Goal: Transaction & Acquisition: Purchase product/service

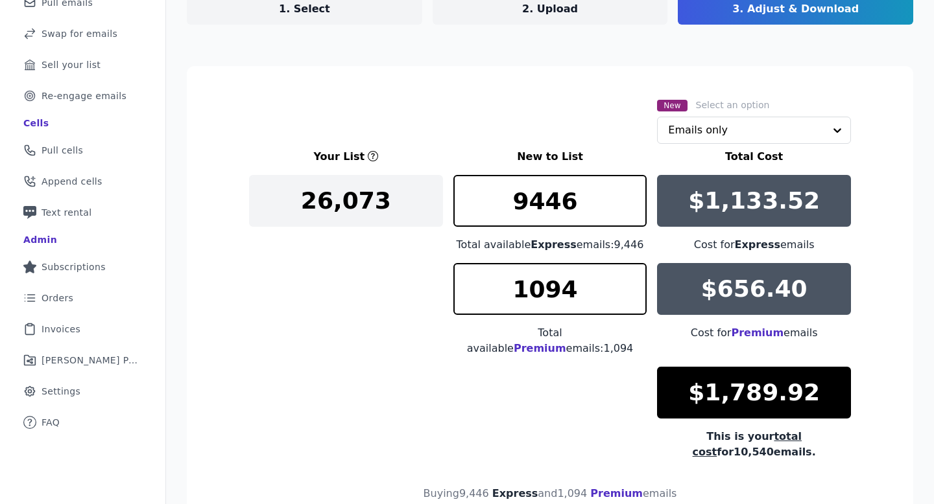
scroll to position [148, 0]
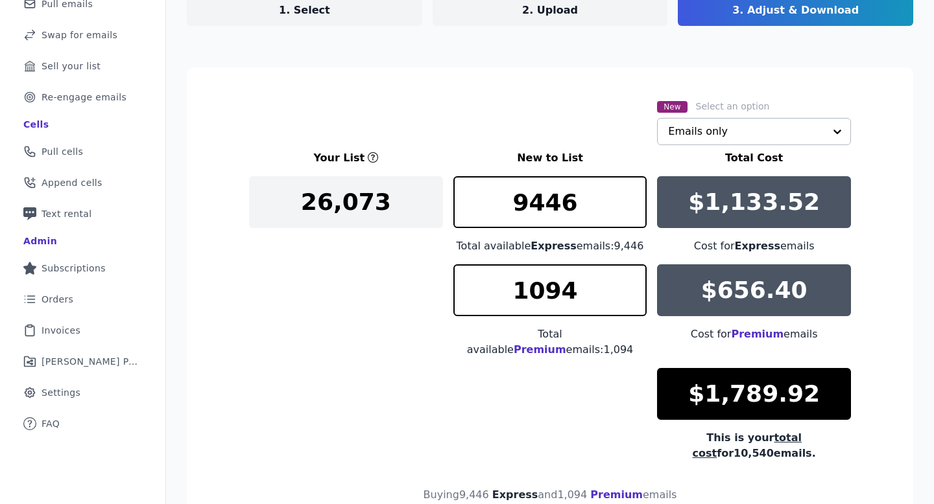
click at [671, 139] on input "text" at bounding box center [746, 132] width 156 height 26
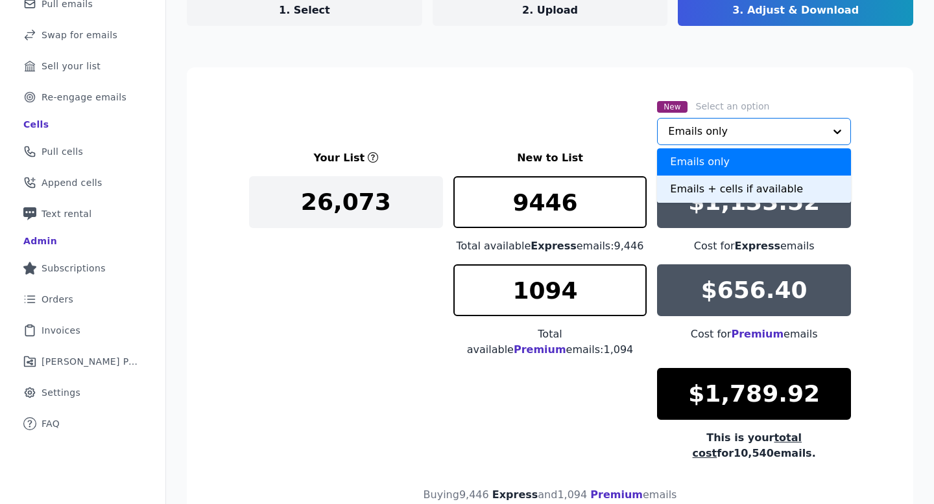
click at [670, 187] on div "Emails + cells if available" at bounding box center [754, 189] width 194 height 27
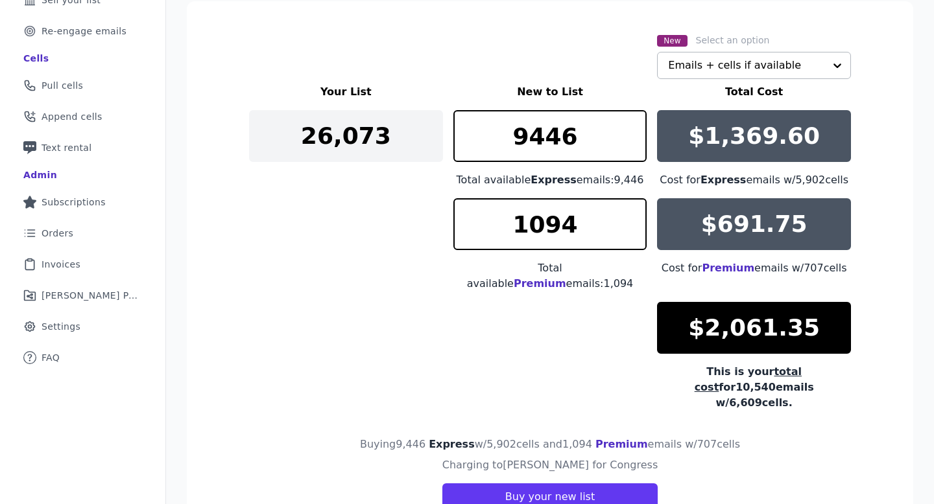
scroll to position [220, 0]
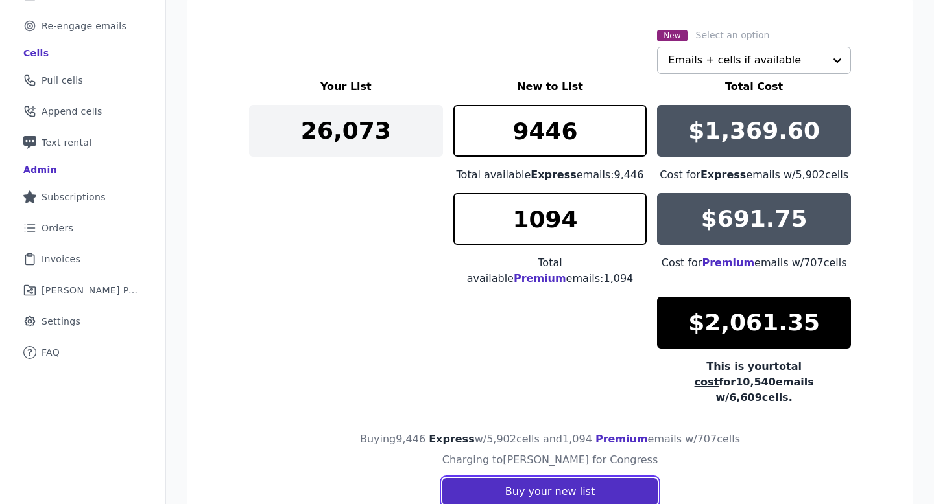
click at [588, 479] on button "Buy your new list" at bounding box center [549, 492] width 215 height 27
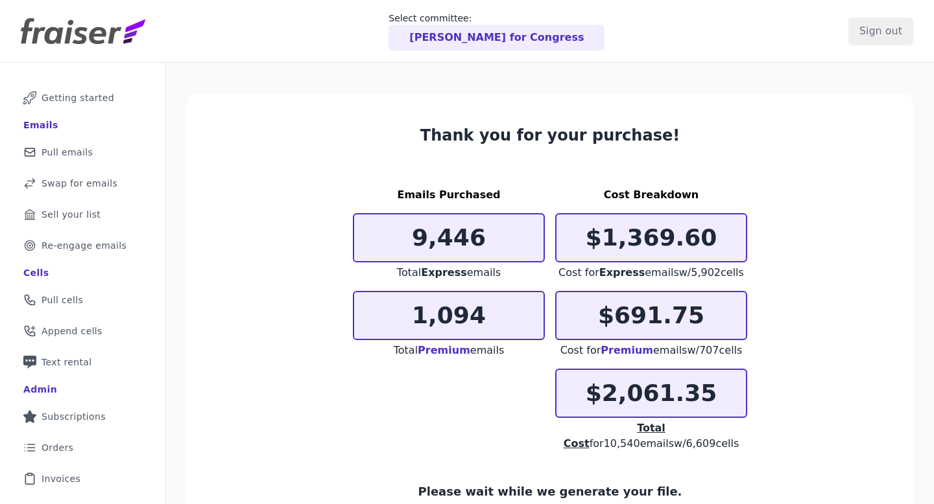
scroll to position [106, 0]
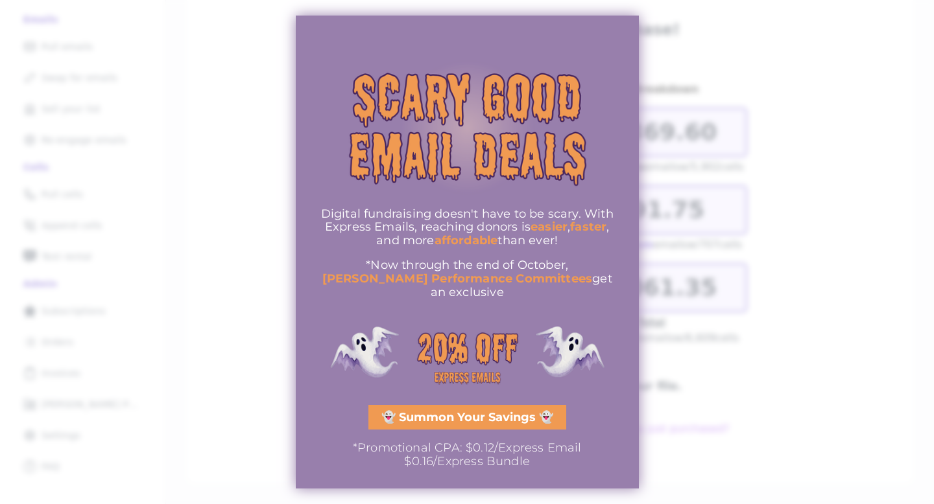
click at [663, 328] on div at bounding box center [467, 252] width 934 height 504
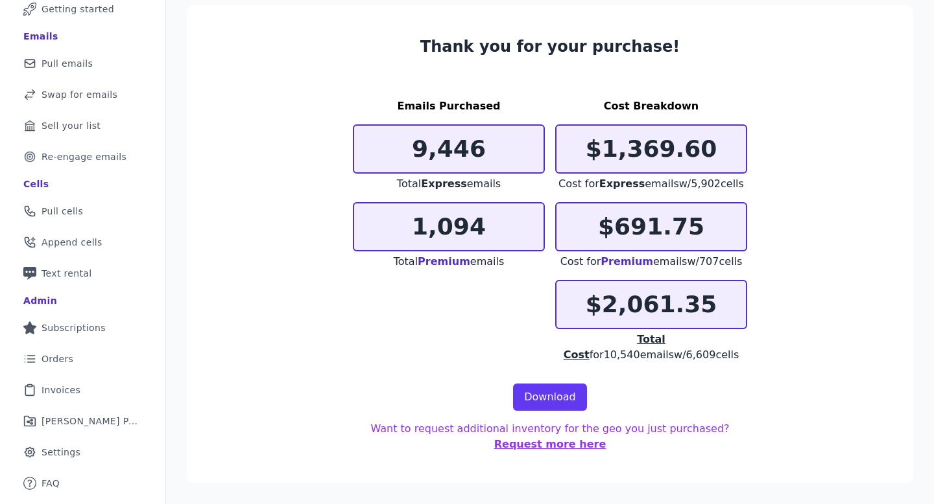
scroll to position [89, 0]
click at [554, 393] on link "Download" at bounding box center [550, 397] width 74 height 27
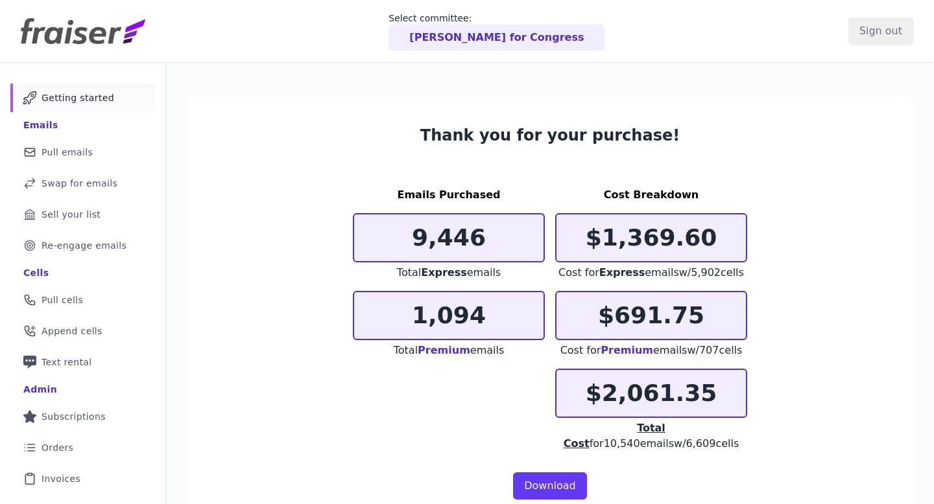
click at [108, 106] on link "Mail Icon Outline of a mail envelope Getting started" at bounding box center [82, 98] width 145 height 29
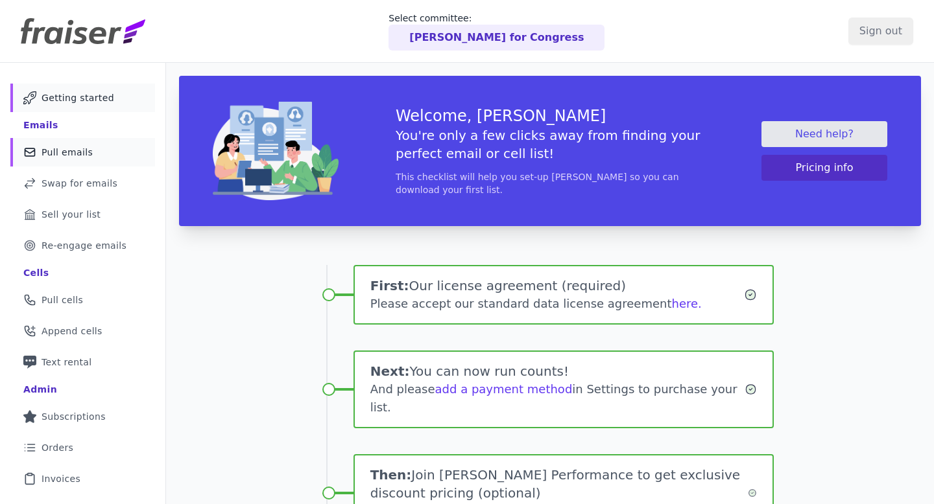
click at [80, 163] on link "Mail Icon Outline of a mail envelope Pull emails" at bounding box center [82, 152] width 145 height 29
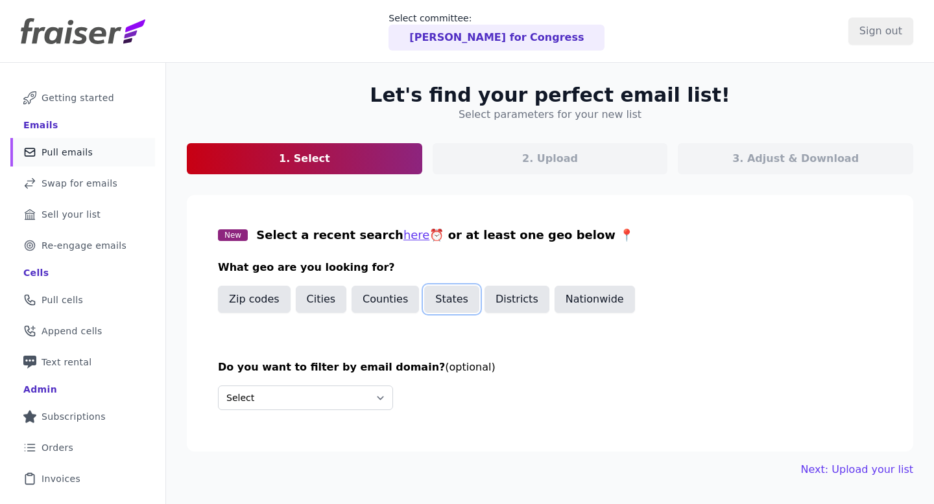
click at [428, 304] on button "States" at bounding box center [451, 299] width 55 height 27
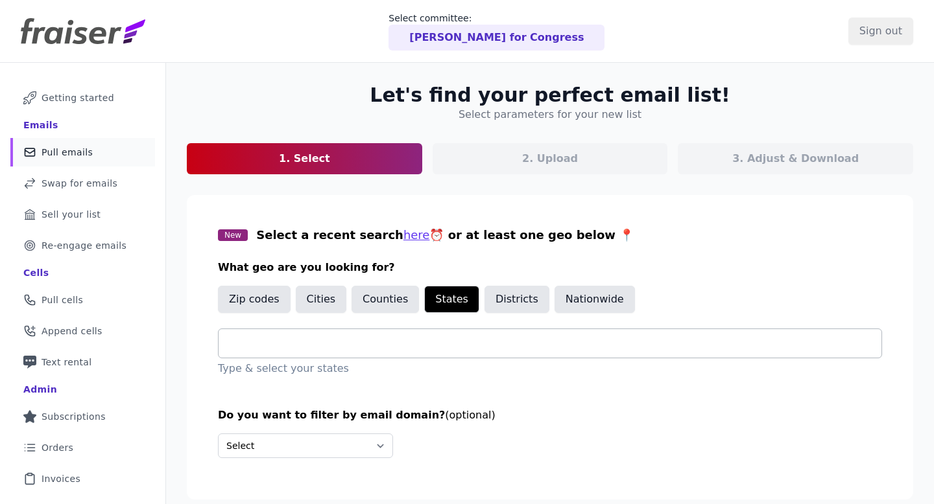
click at [415, 357] on div at bounding box center [555, 343] width 652 height 29
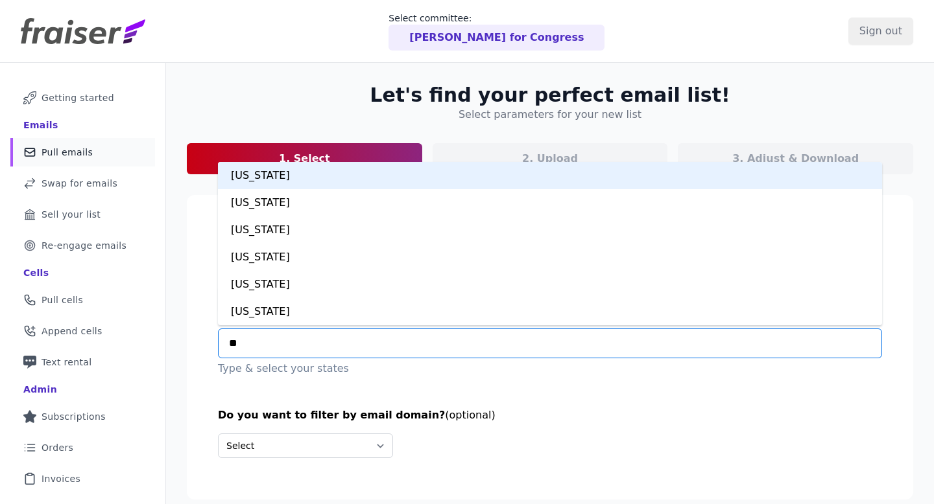
type input "***"
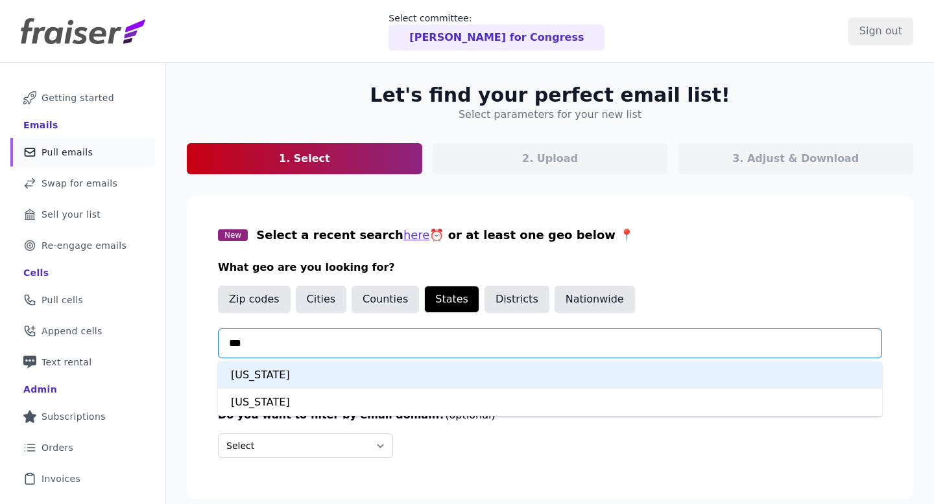
click at [401, 364] on div "Colorado" at bounding box center [550, 375] width 664 height 27
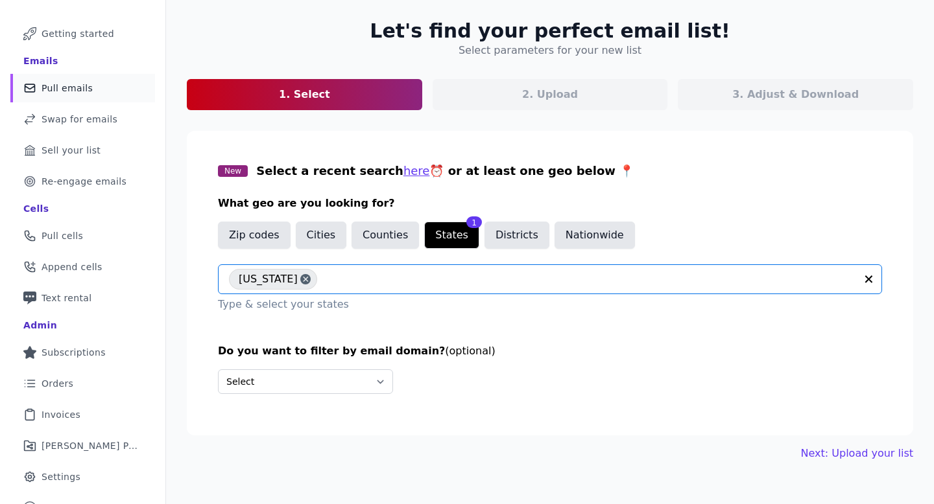
scroll to position [82, 0]
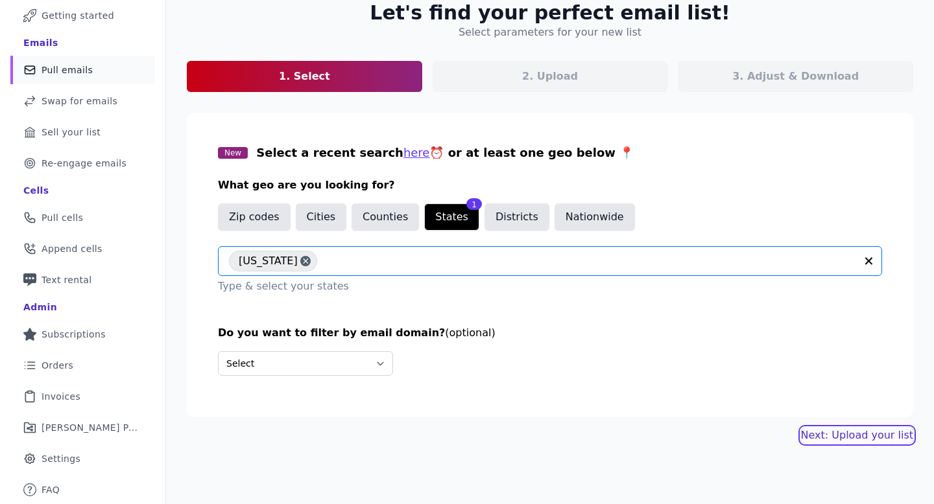
click at [814, 438] on link "Next: Upload your list" at bounding box center [857, 436] width 112 height 16
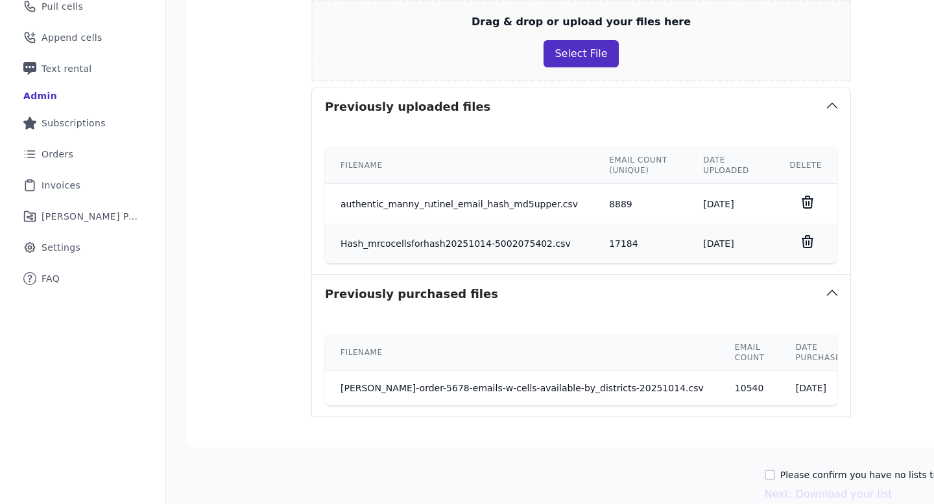
scroll to position [367, 0]
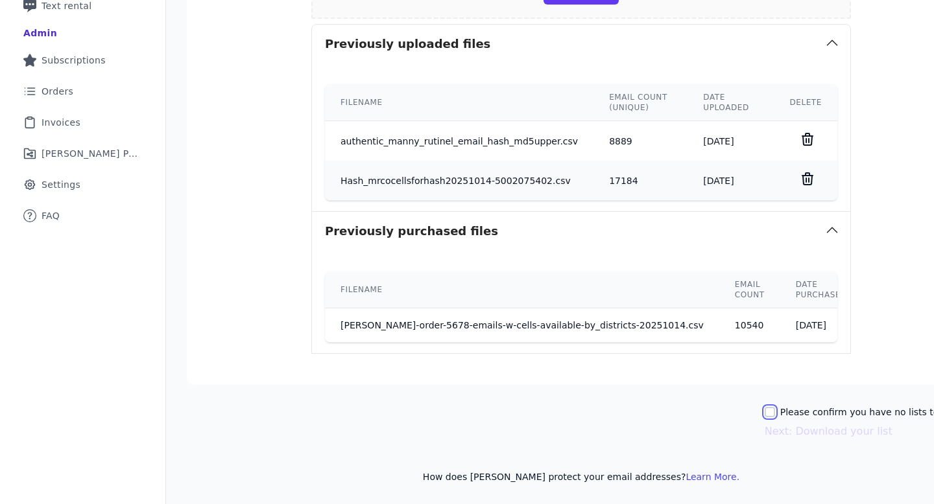
click at [765, 411] on input "Please confirm you have no lists to upload." at bounding box center [770, 412] width 10 height 10
checkbox input "true"
click at [765, 431] on button "Next: Download your list" at bounding box center [829, 432] width 128 height 16
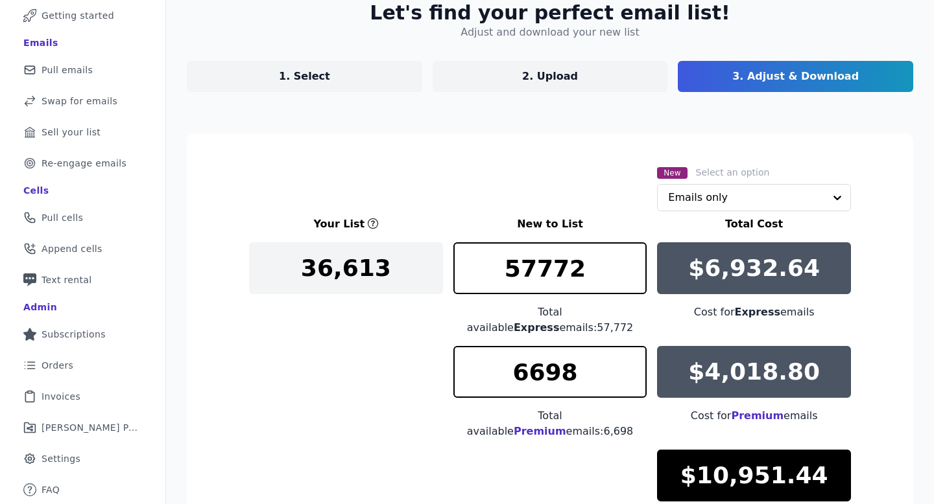
scroll to position [242, 0]
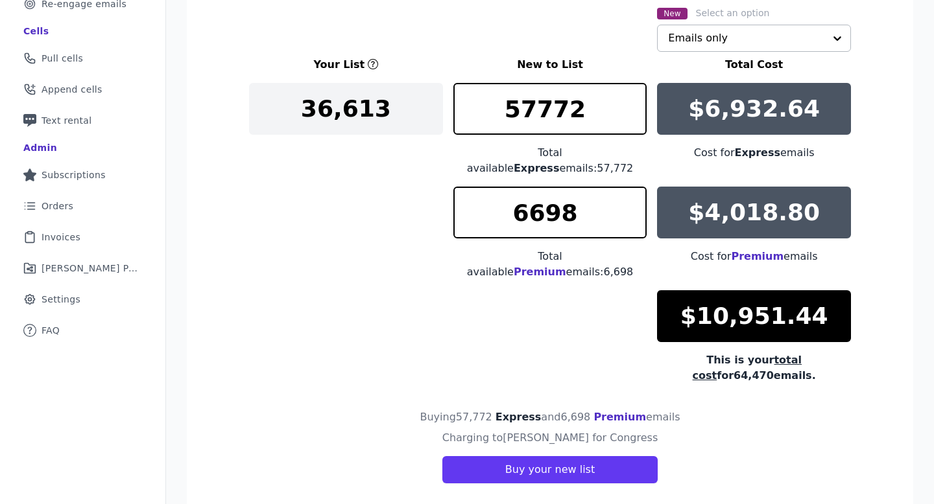
click at [694, 36] on input "text" at bounding box center [746, 38] width 156 height 26
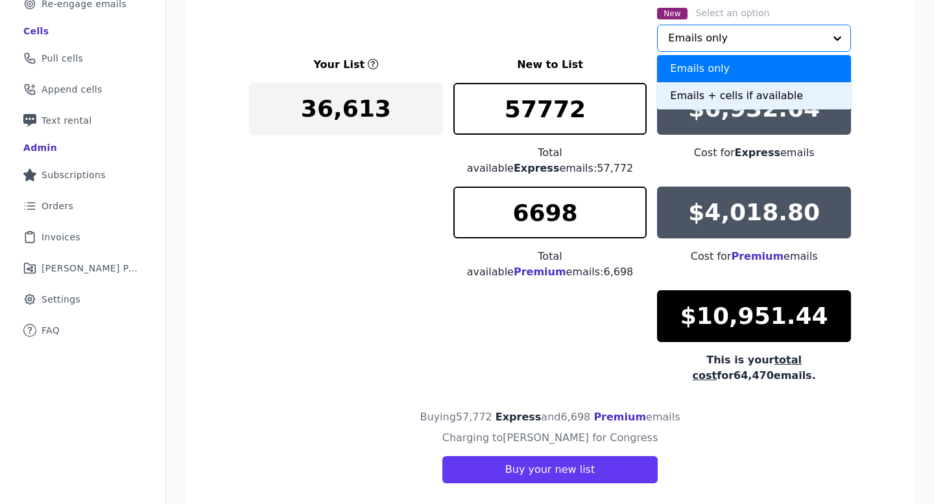
click at [692, 97] on div "Emails + cells if available" at bounding box center [754, 95] width 194 height 27
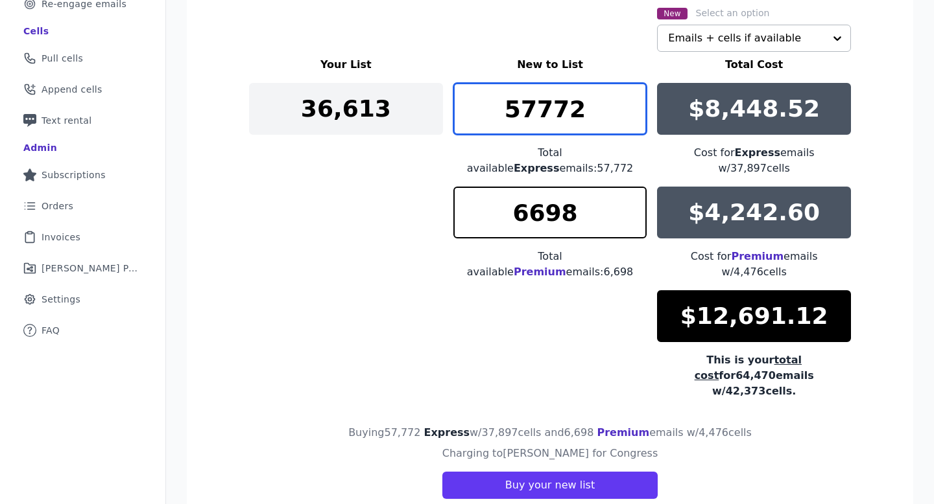
drag, startPoint x: 536, startPoint y: 105, endPoint x: 492, endPoint y: 105, distance: 43.4
click at [492, 105] on input "57772" at bounding box center [550, 109] width 194 height 52
drag, startPoint x: 594, startPoint y: 107, endPoint x: 528, endPoint y: 108, distance: 66.2
click at [528, 108] on input "37772" at bounding box center [550, 109] width 194 height 52
drag, startPoint x: 540, startPoint y: 107, endPoint x: 496, endPoint y: 107, distance: 43.4
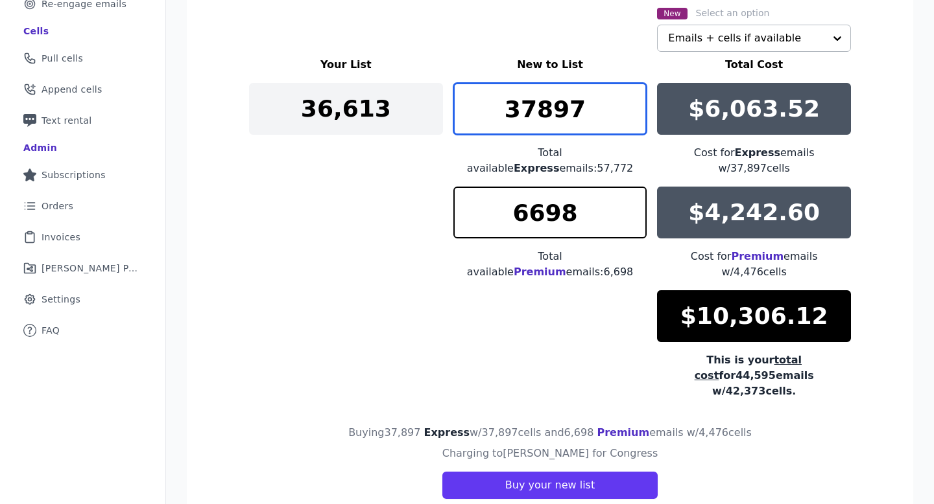
click at [496, 107] on input "37897" at bounding box center [550, 109] width 194 height 52
drag, startPoint x: 535, startPoint y: 109, endPoint x: 519, endPoint y: 109, distance: 15.6
click at [519, 109] on input "19897" at bounding box center [550, 109] width 194 height 52
click at [634, 101] on input "18053" at bounding box center [550, 109] width 194 height 52
click at [634, 101] on input "18054" at bounding box center [550, 109] width 194 height 52
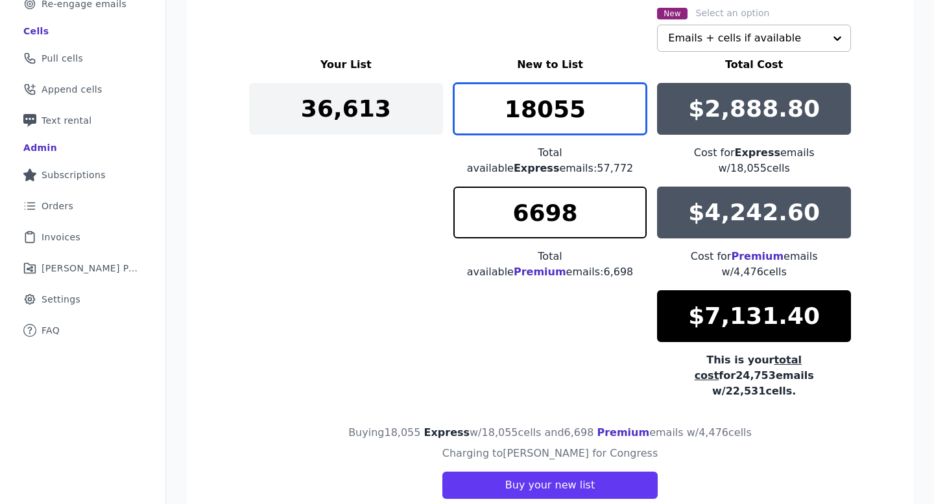
click at [634, 101] on input "18055" at bounding box center [550, 109] width 194 height 52
click at [634, 101] on input "18056" at bounding box center [550, 109] width 194 height 52
click at [634, 101] on input "18057" at bounding box center [550, 109] width 194 height 52
click at [634, 101] on input "18058" at bounding box center [550, 109] width 194 height 52
click at [634, 101] on input "18059" at bounding box center [550, 109] width 194 height 52
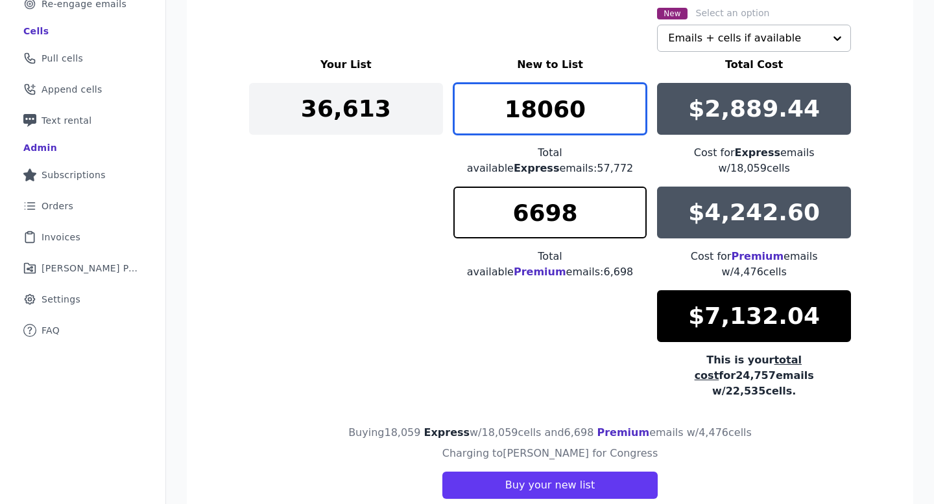
click at [634, 101] on input "18060" at bounding box center [550, 109] width 194 height 52
click at [634, 101] on input "18061" at bounding box center [550, 109] width 194 height 52
click at [634, 101] on input "18062" at bounding box center [550, 109] width 194 height 52
click at [634, 101] on input "18063" at bounding box center [550, 109] width 194 height 52
click at [634, 101] on input "18064" at bounding box center [550, 109] width 194 height 52
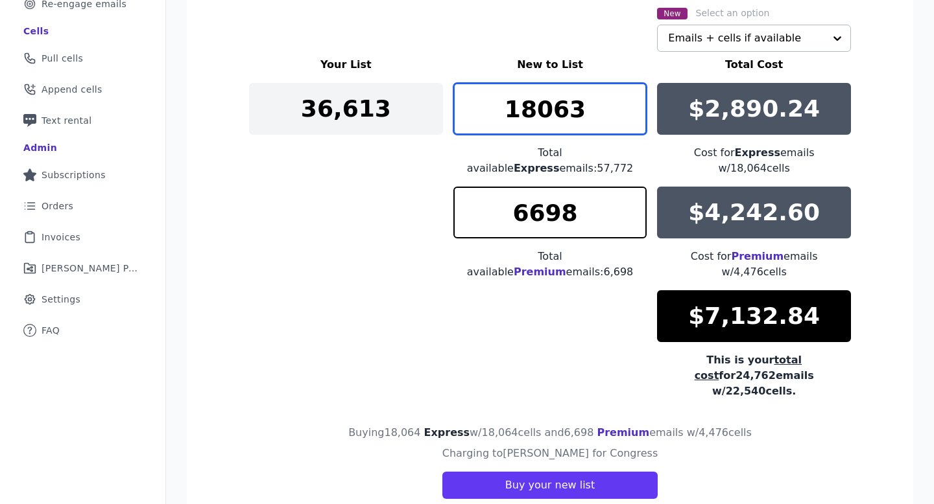
click at [634, 112] on input "18063" at bounding box center [550, 109] width 194 height 52
click at [634, 112] on input "18062" at bounding box center [550, 109] width 194 height 52
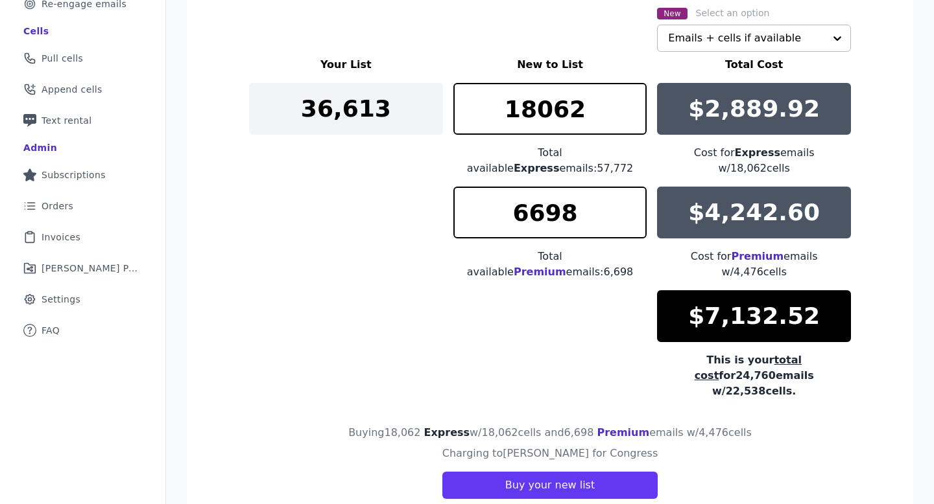
click at [658, 156] on div "Cost for Express emails w/ 18,062 cells" at bounding box center [754, 160] width 194 height 31
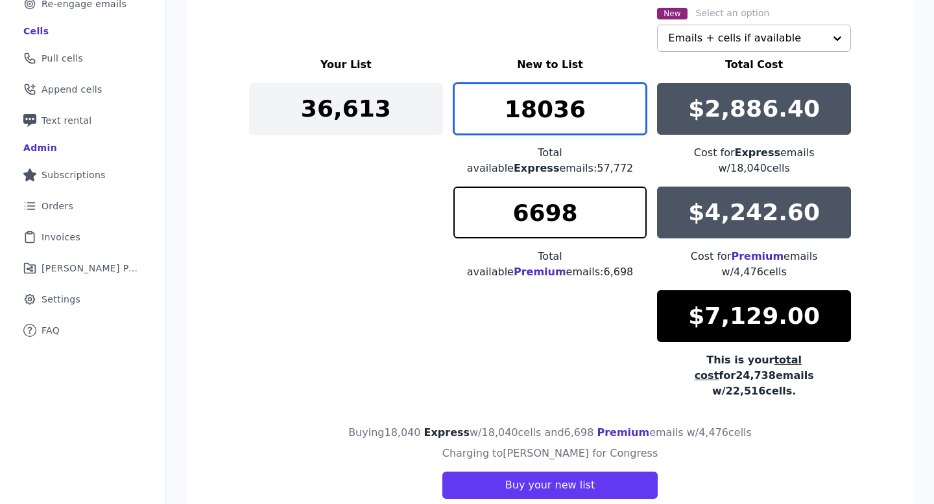
click at [637, 118] on input "18036" at bounding box center [550, 109] width 194 height 52
click at [637, 118] on input "18035" at bounding box center [550, 109] width 194 height 52
click at [637, 118] on input "18028" at bounding box center [550, 109] width 194 height 52
click at [637, 118] on input "18027" at bounding box center [550, 109] width 194 height 52
click at [637, 118] on input "18026" at bounding box center [550, 109] width 194 height 52
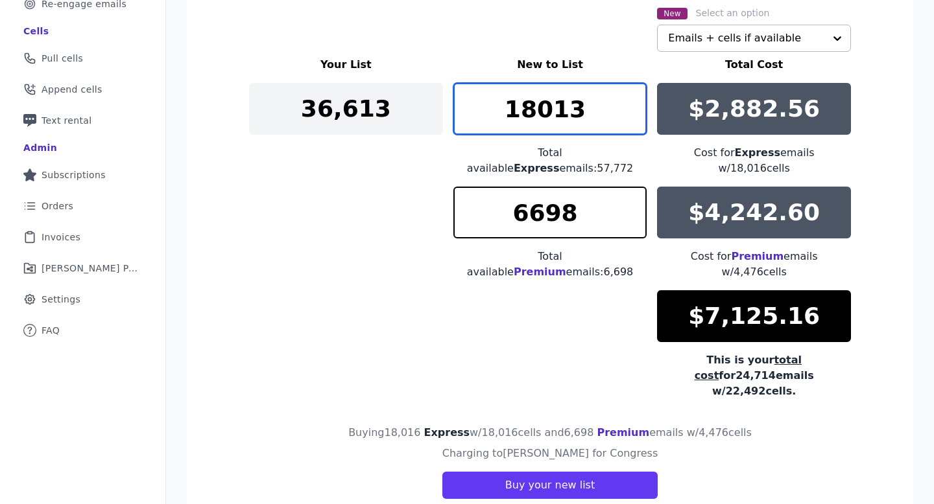
click at [637, 118] on input "18013" at bounding box center [550, 109] width 194 height 52
click at [637, 118] on input "18012" at bounding box center [550, 109] width 194 height 52
click at [637, 118] on input "18011" at bounding box center [550, 109] width 194 height 52
click at [637, 118] on input "18010" at bounding box center [550, 109] width 194 height 52
click at [637, 118] on input "18009" at bounding box center [550, 109] width 194 height 52
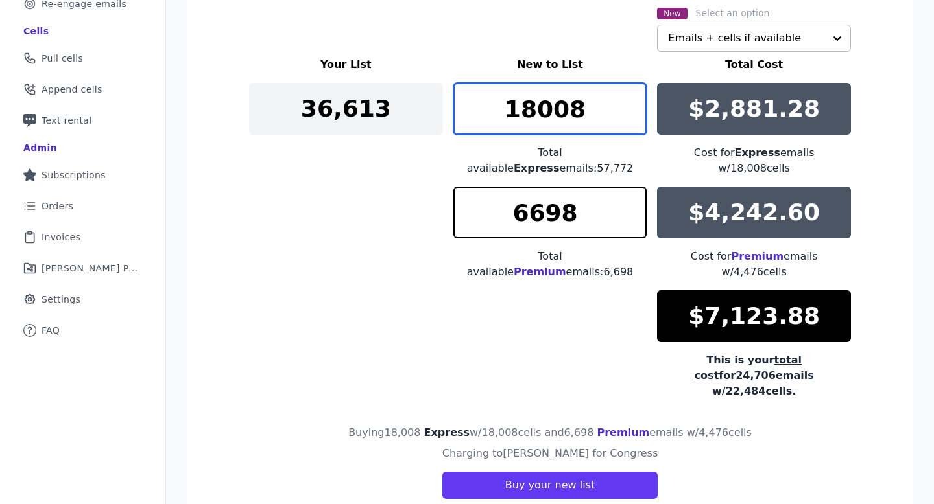
click at [637, 118] on input "18008" at bounding box center [550, 109] width 194 height 52
click at [637, 118] on input "18007" at bounding box center [550, 109] width 194 height 52
click at [637, 118] on input "18006" at bounding box center [550, 109] width 194 height 52
click at [637, 118] on input "18005" at bounding box center [550, 109] width 194 height 52
click at [637, 118] on input "18004" at bounding box center [550, 109] width 194 height 52
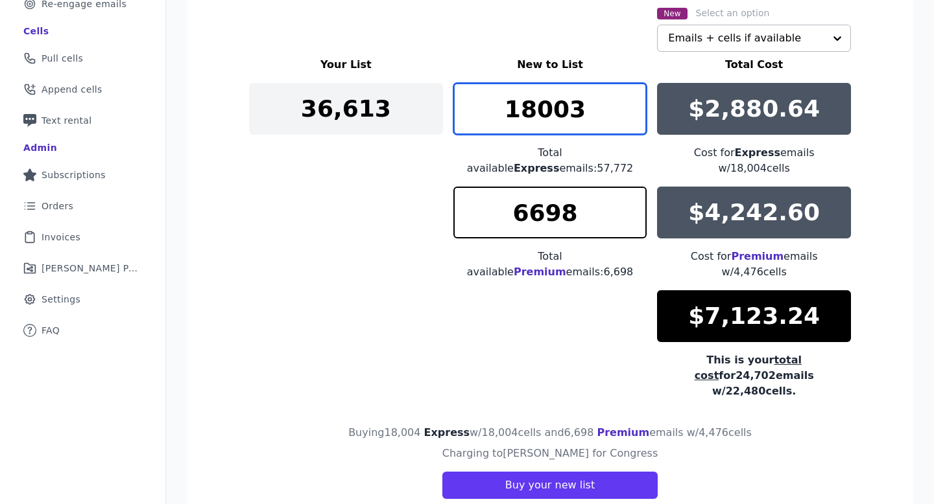
click at [637, 118] on input "18003" at bounding box center [550, 109] width 194 height 52
type input "18002"
click at [637, 118] on input "18002" at bounding box center [550, 109] width 194 height 52
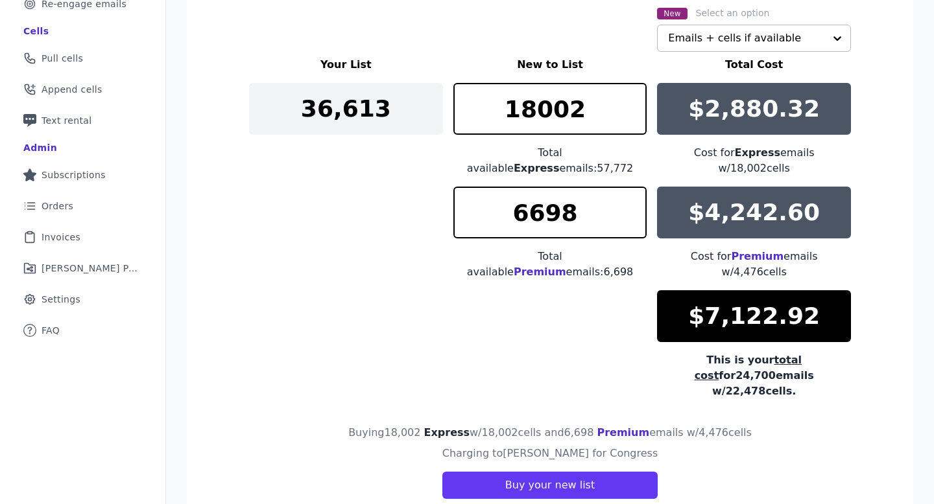
click at [322, 184] on div "Your List New to List Total Cost 36,613 18002 Total available Express emails: 5…" at bounding box center [550, 228] width 602 height 342
click at [556, 201] on input "6698" at bounding box center [550, 213] width 194 height 52
click at [588, 219] on input "6698" at bounding box center [550, 213] width 194 height 52
drag, startPoint x: 581, startPoint y: 204, endPoint x: 532, endPoint y: 203, distance: 49.3
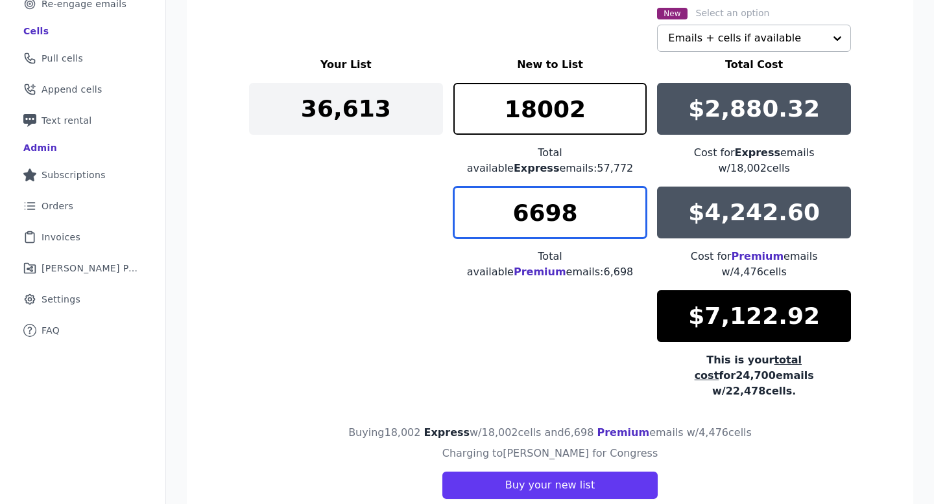
click at [532, 203] on input "6698" at bounding box center [550, 213] width 194 height 52
drag, startPoint x: 576, startPoint y: 197, endPoint x: 515, endPoint y: 196, distance: 61.6
click at [515, 196] on input "6000" at bounding box center [550, 213] width 194 height 52
click at [637, 202] on input "5577" at bounding box center [550, 213] width 194 height 52
click at [637, 202] on input "5576" at bounding box center [550, 213] width 194 height 52
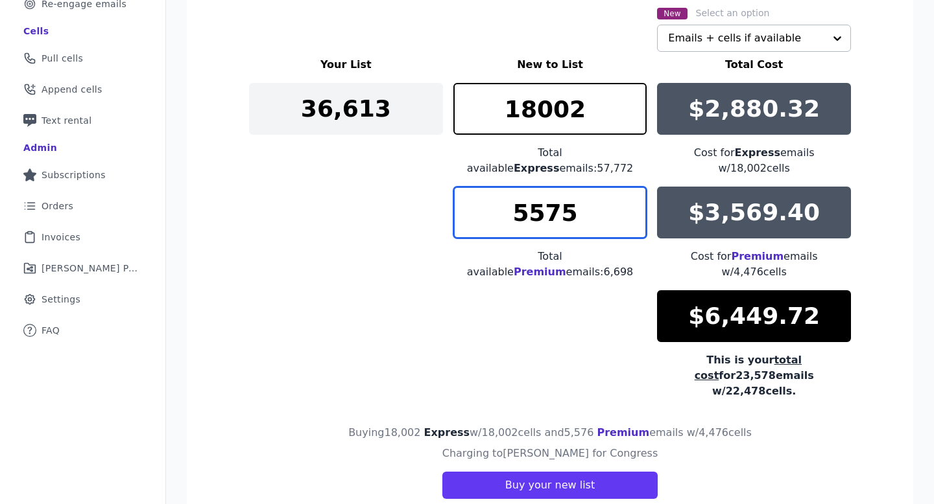
click at [637, 202] on input "5575" at bounding box center [550, 213] width 194 height 52
click at [637, 202] on input "5574" at bounding box center [550, 213] width 194 height 52
click at [637, 202] on input "5573" at bounding box center [550, 213] width 194 height 52
click at [637, 202] on input "5572" at bounding box center [550, 213] width 194 height 52
click at [637, 202] on input "5571" at bounding box center [550, 213] width 194 height 52
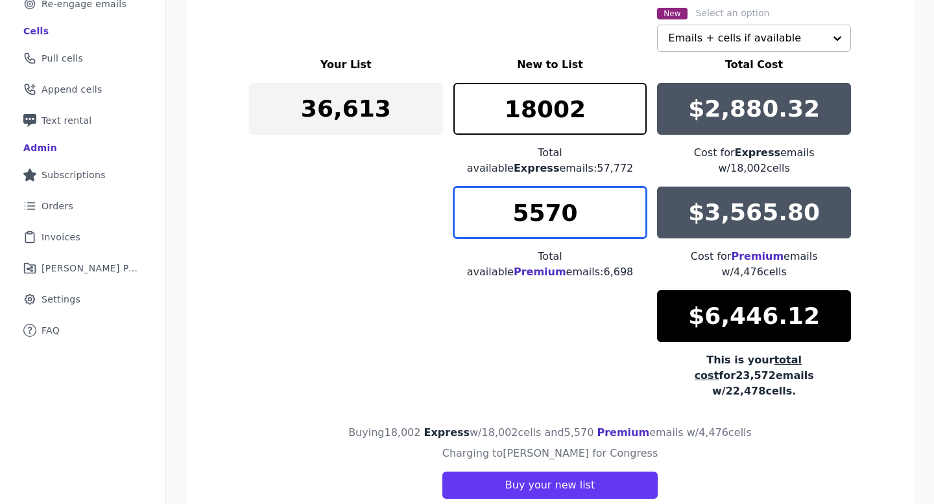
click at [637, 202] on input "5570" at bounding box center [550, 213] width 194 height 52
click at [634, 212] on input "5570" at bounding box center [550, 213] width 194 height 52
click at [634, 210] on input "5560" at bounding box center [550, 213] width 194 height 52
click at [634, 210] on input "5559" at bounding box center [550, 213] width 194 height 52
click at [634, 210] on input "5558" at bounding box center [550, 213] width 194 height 52
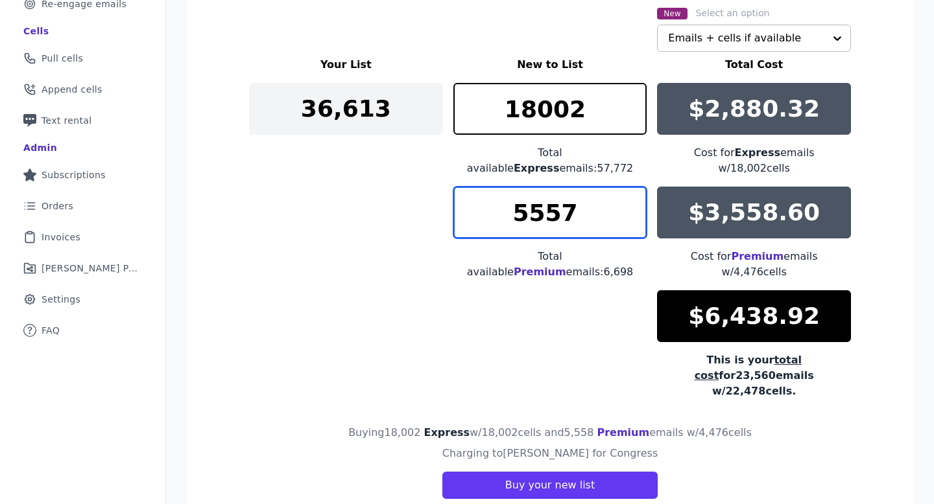
click at [634, 203] on input "5557" at bounding box center [550, 213] width 194 height 52
click at [635, 189] on input "5558" at bounding box center [550, 213] width 194 height 52
type input "5557"
click at [634, 204] on input "5557" at bounding box center [550, 213] width 194 height 52
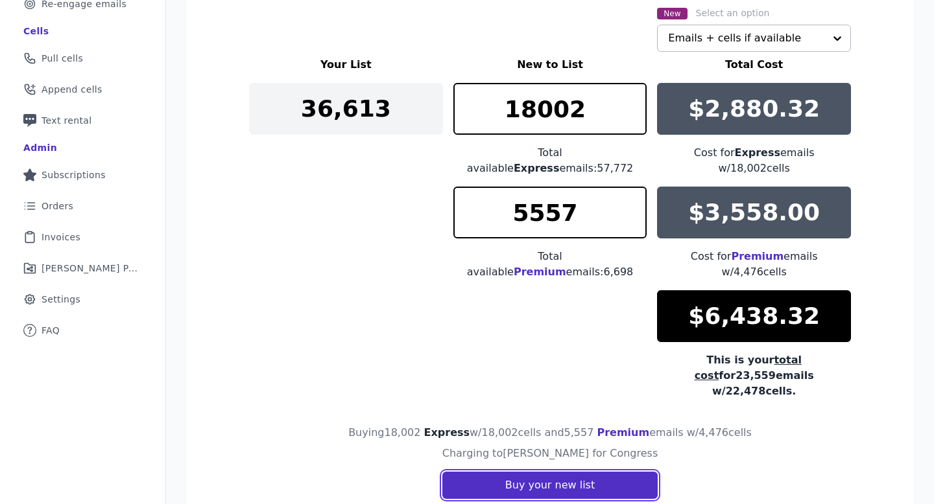
click at [573, 472] on button "Buy your new list" at bounding box center [549, 485] width 215 height 27
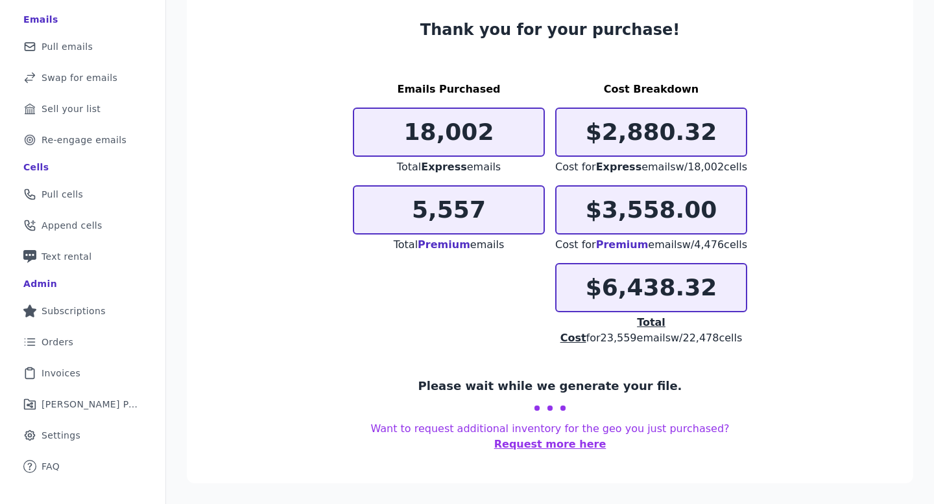
scroll to position [125, 0]
drag, startPoint x: 720, startPoint y: 305, endPoint x: 578, endPoint y: 298, distance: 142.2
click at [578, 298] on p "$6,438.32" at bounding box center [650, 288] width 189 height 26
copy p "$6,438.32"
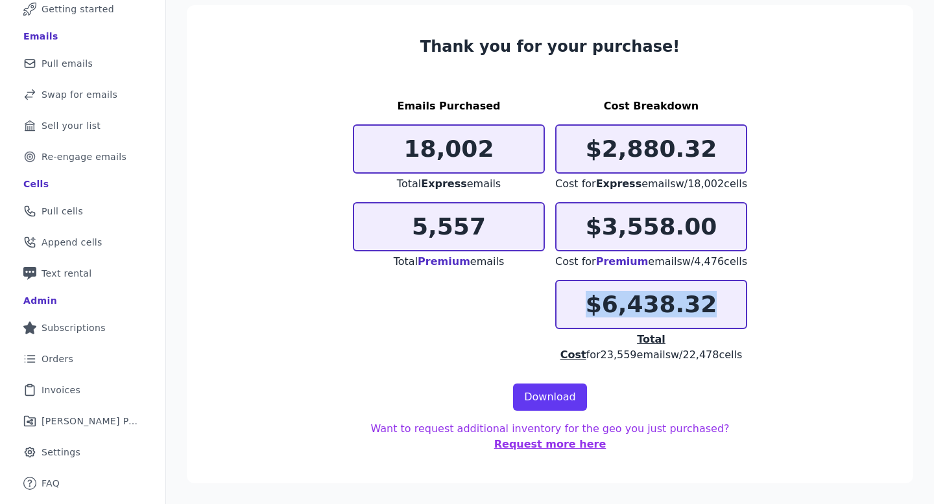
scroll to position [120, 0]
click at [563, 412] on section "Thank you for your purchase! Emails Purchased 18,002 Total Express emails 5,557…" at bounding box center [550, 244] width 726 height 479
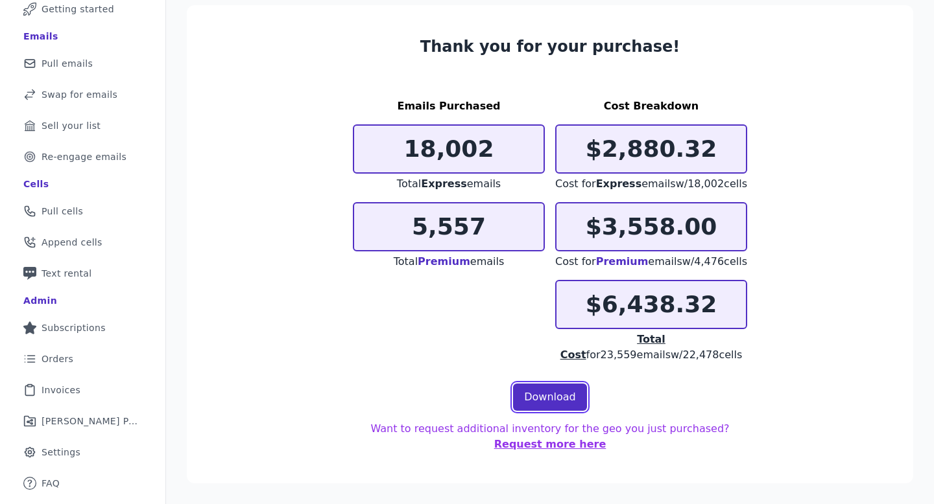
click at [562, 398] on link "Download" at bounding box center [550, 397] width 74 height 27
